Goal: Task Accomplishment & Management: Manage account settings

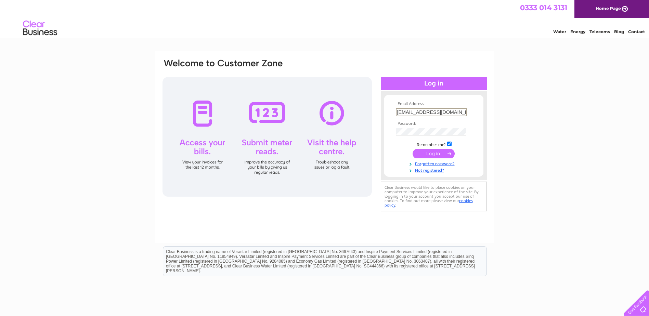
scroll to position [0, 1]
drag, startPoint x: 397, startPoint y: 111, endPoint x: 475, endPoint y: 111, distance: 78.3
click at [475, 111] on form "Email Address: [EMAIL_ADDRESS][DOMAIN_NAME] Password:" at bounding box center [433, 137] width 99 height 71
click at [399, 113] on input "[PERSON_NAME][EMAIL_ADDRESS][PERSON_NAME][DOMAIN_NAME]" at bounding box center [431, 112] width 70 height 8
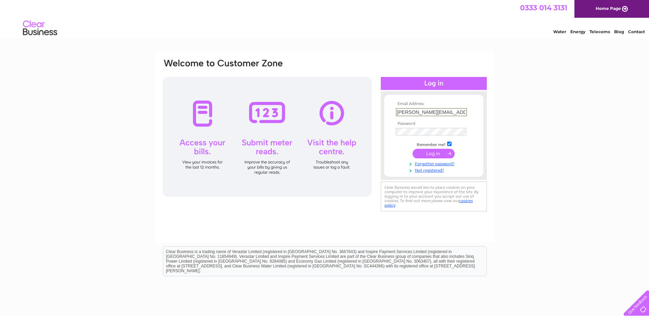
click at [399, 110] on input "[PERSON_NAME][EMAIL_ADDRESS][PERSON_NAME][DOMAIN_NAME]" at bounding box center [431, 112] width 71 height 8
click at [424, 111] on input "[PERSON_NAME][EMAIL_ADDRESS][PERSON_NAME][DOMAIN_NAME]" at bounding box center [431, 112] width 71 height 8
click at [425, 111] on input "[PERSON_NAME][EMAIL_ADDRESS][PERSON_NAME][DOMAIN_NAME]" at bounding box center [431, 112] width 71 height 8
type input "[PERSON_NAME][EMAIL_ADDRESS][PERSON_NAME][DOMAIN_NAME]"
click at [376, 128] on div "Email Address: [PERSON_NAME][EMAIL_ADDRESS][PERSON_NAME][DOMAIN_NAME] Password:…" at bounding box center [325, 135] width 326 height 155
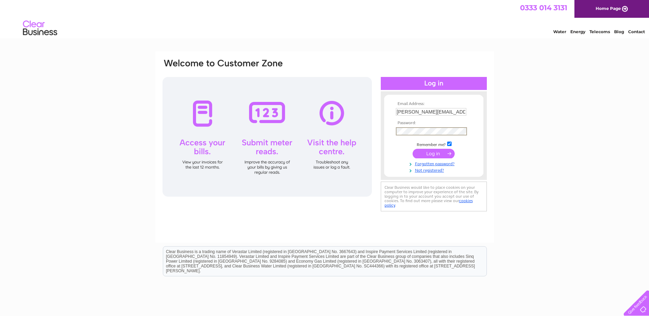
click at [412, 149] on input "submit" at bounding box center [433, 154] width 42 height 10
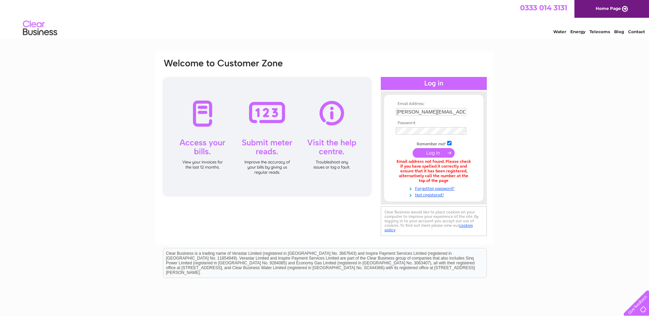
click at [456, 110] on input "[PERSON_NAME][EMAIL_ADDRESS][PERSON_NAME][DOMAIN_NAME]" at bounding box center [431, 112] width 70 height 8
drag, startPoint x: 445, startPoint y: 112, endPoint x: 474, endPoint y: 113, distance: 28.4
click at [474, 113] on form "Email Address: Stephanie.ODonnell@everwarmgroup.com Password:" at bounding box center [433, 150] width 99 height 97
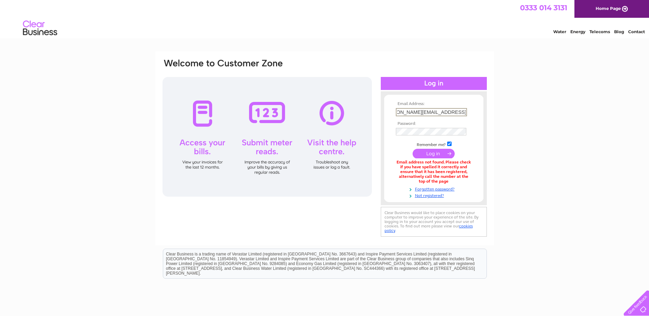
type input "Stephanie.ODonnell@sureserve.co.uk"
click at [412, 149] on input "submit" at bounding box center [433, 154] width 42 height 10
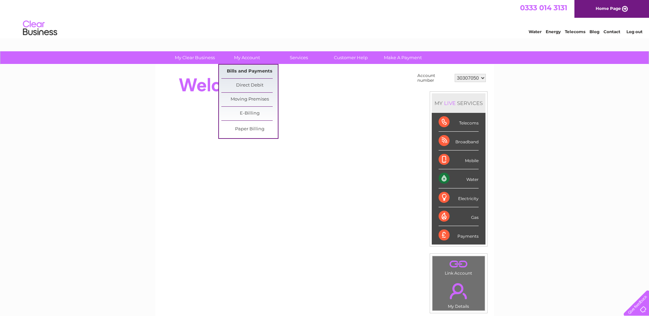
click at [242, 68] on link "Bills and Payments" at bounding box center [249, 72] width 56 height 14
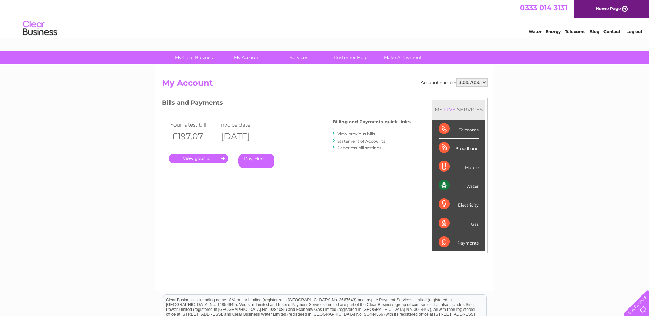
click at [359, 140] on link "Statement of Accounts" at bounding box center [361, 141] width 48 height 5
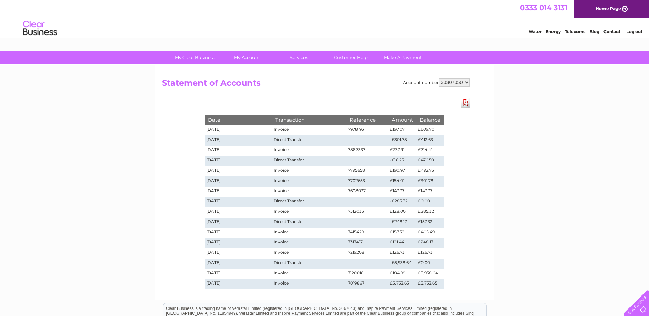
click at [467, 103] on link "Download Pdf" at bounding box center [465, 103] width 9 height 10
